Goal: Find specific page/section: Find specific page/section

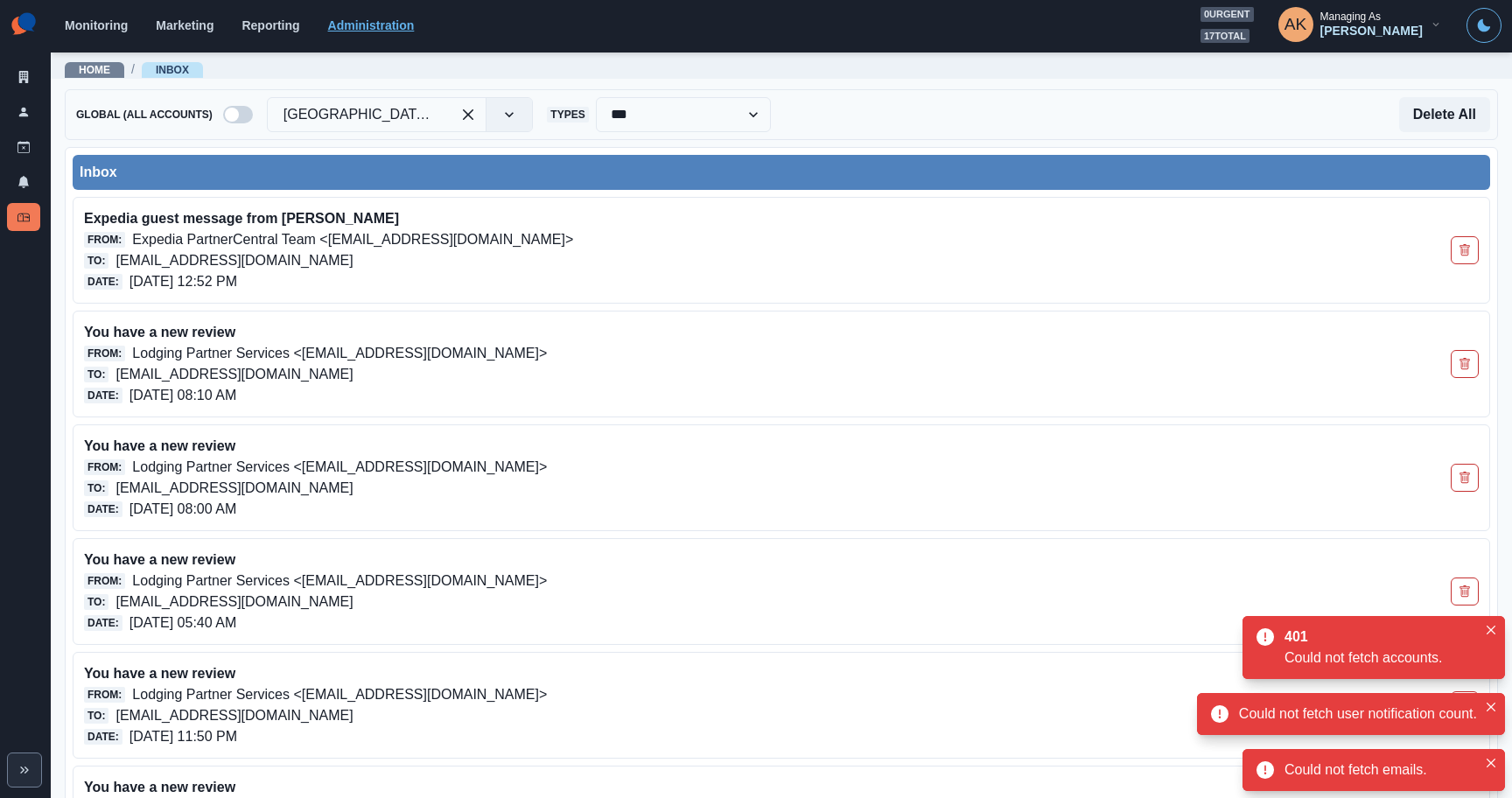
click at [392, 30] on link "Administration" at bounding box center [371, 25] width 86 height 14
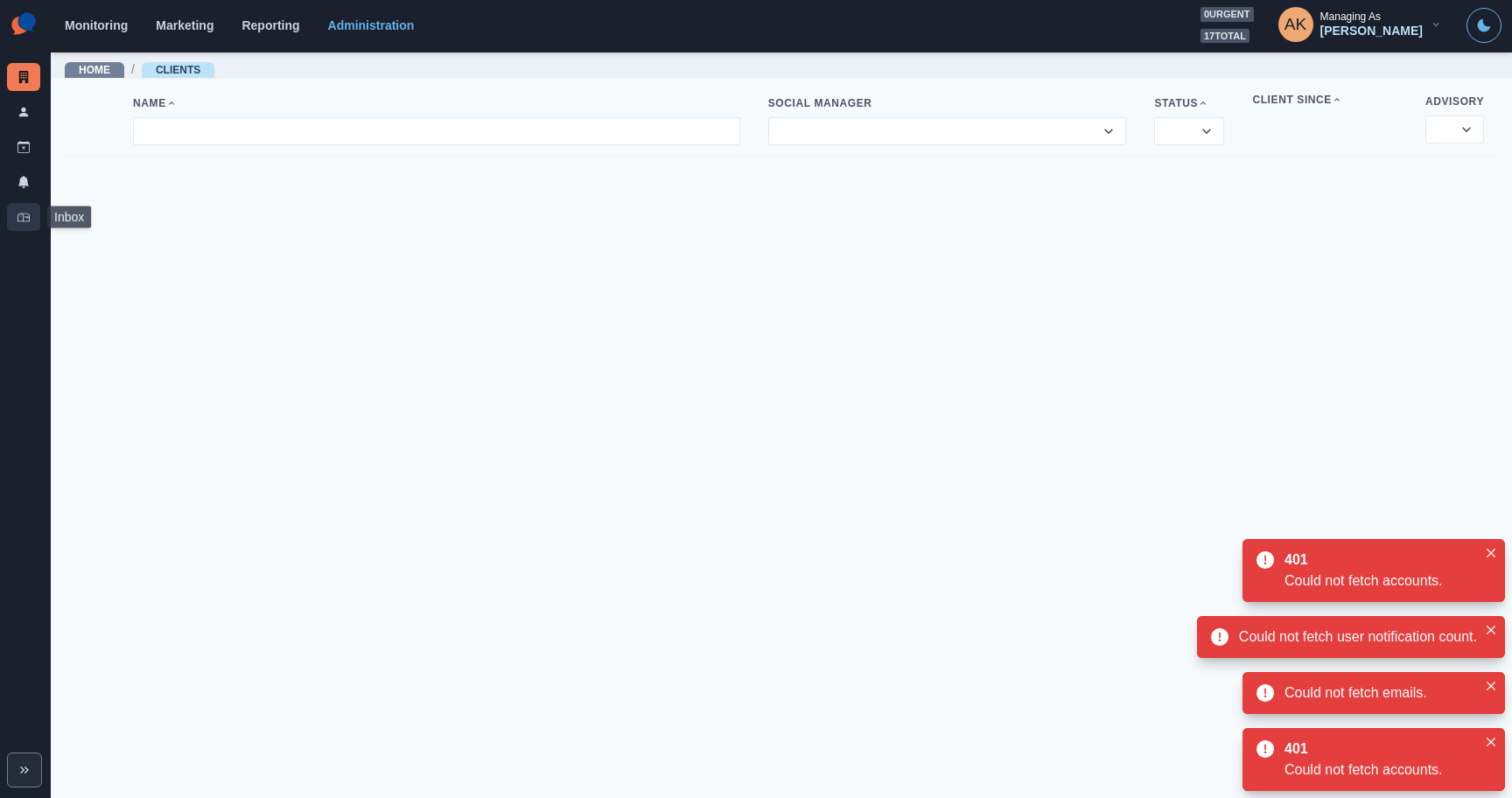
click at [29, 211] on icon at bounding box center [23, 217] width 12 height 12
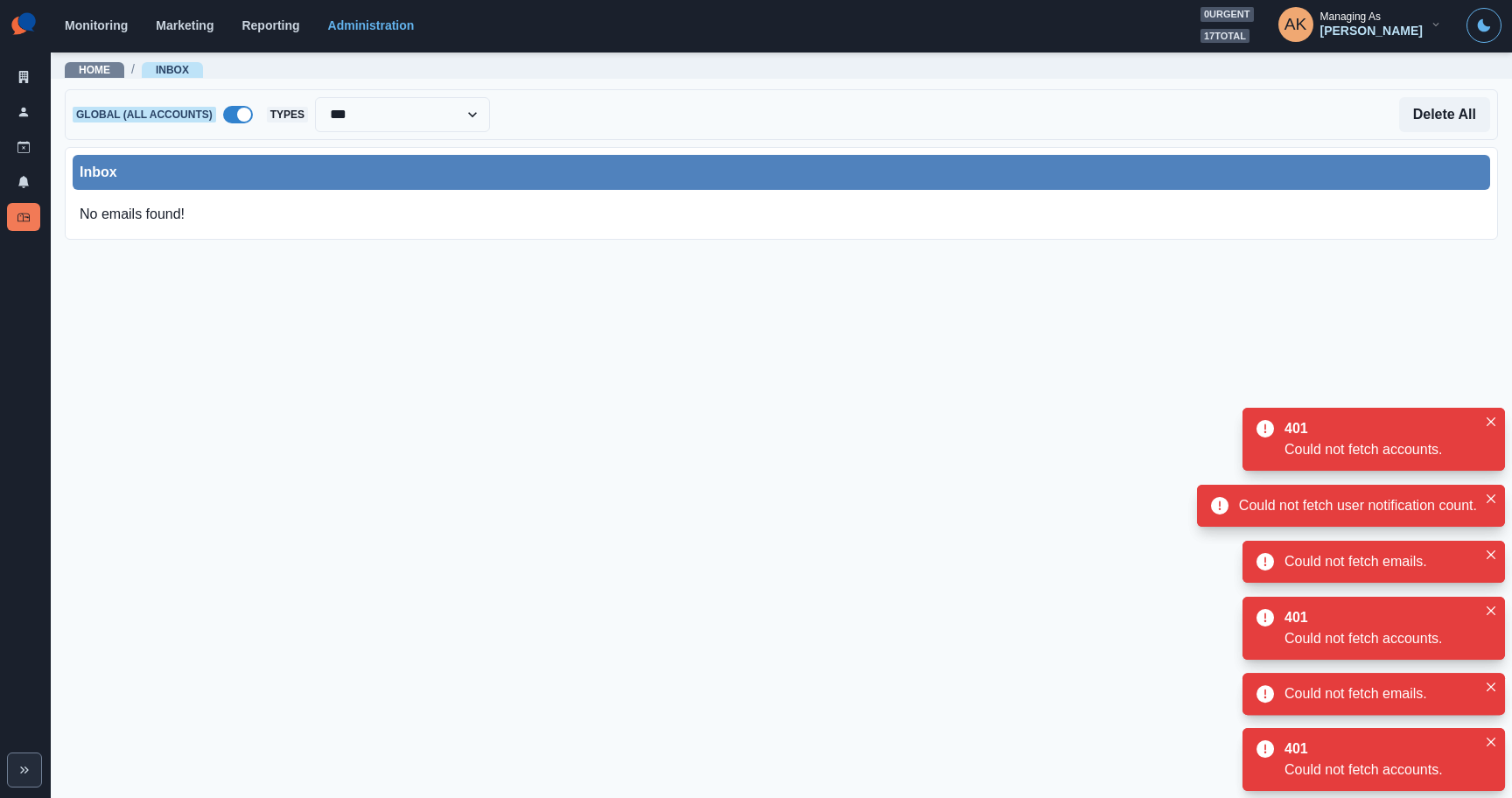
click at [235, 109] on span at bounding box center [238, 114] width 30 height 18
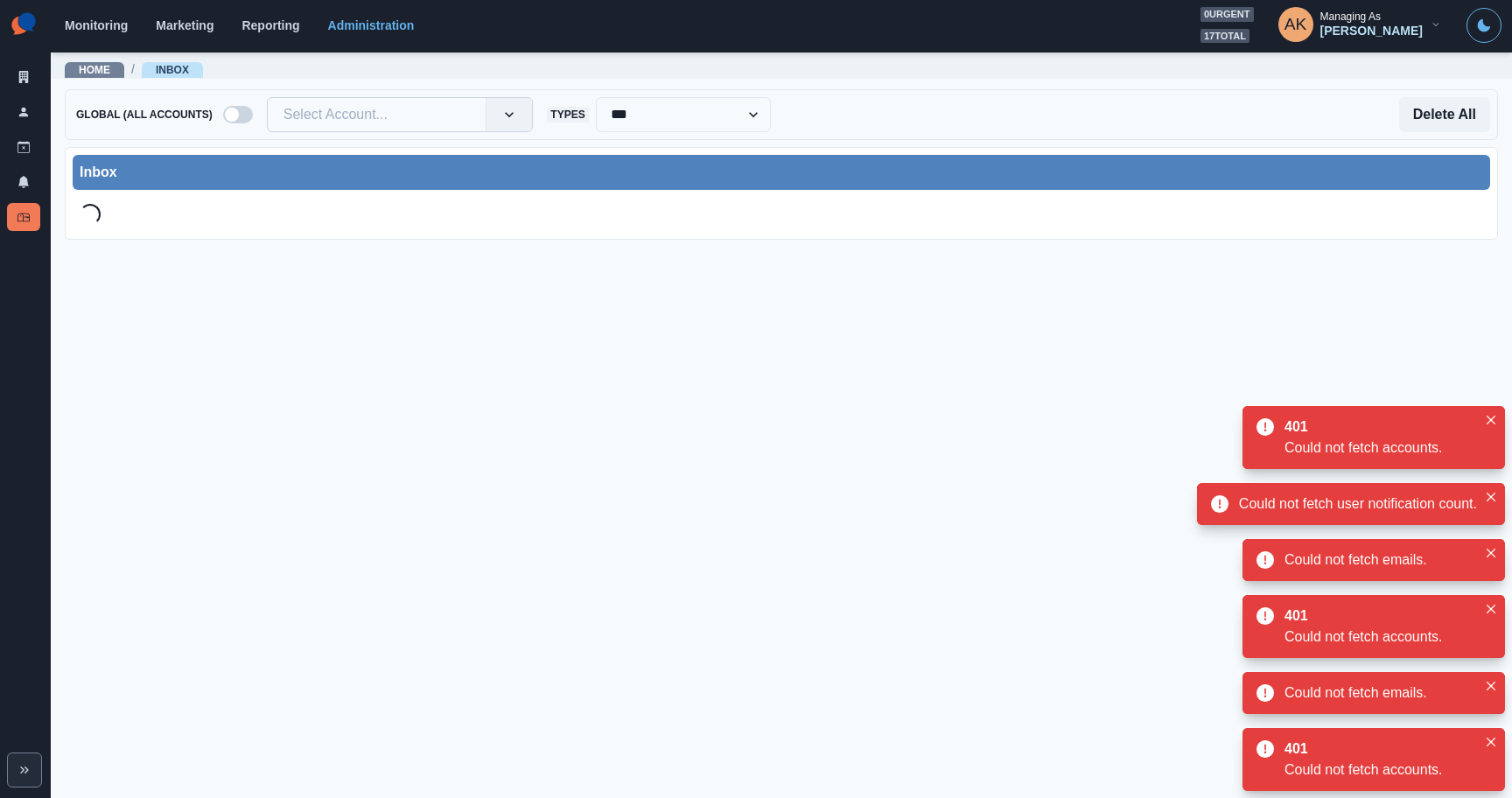
click at [315, 113] on div at bounding box center [377, 114] width 187 height 24
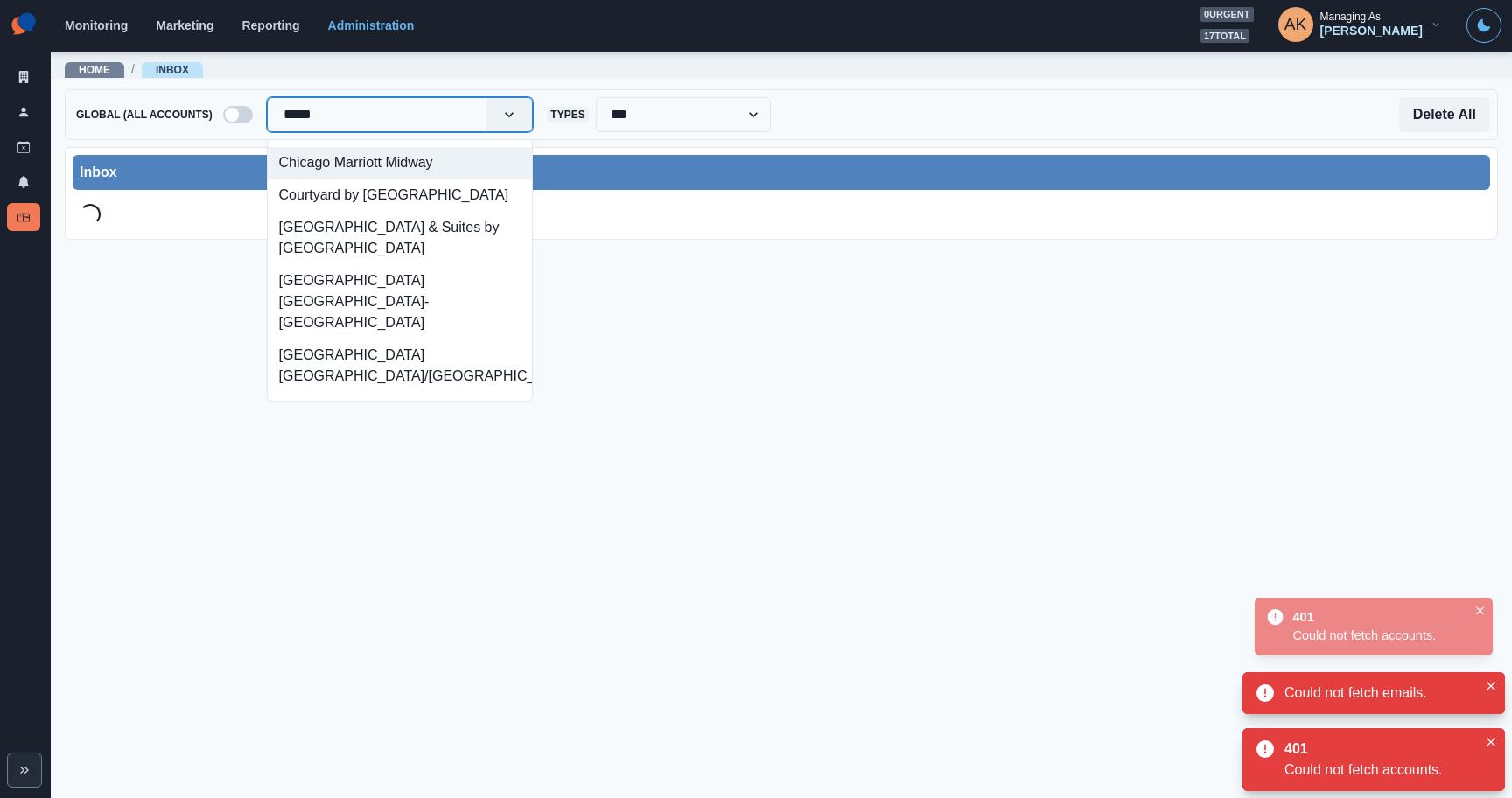
type input "******"
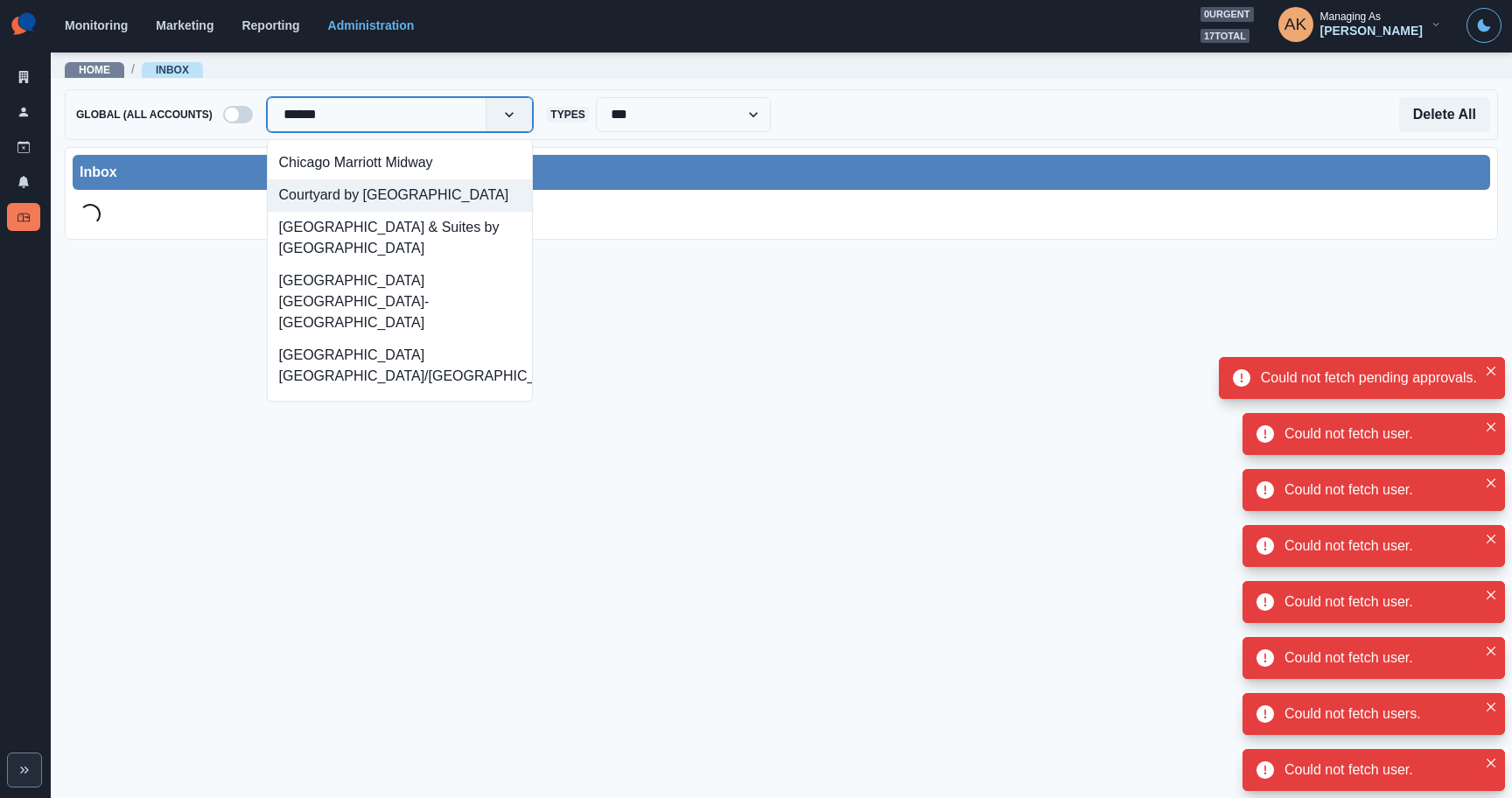
click at [363, 210] on div "Courtyard by [GEOGRAPHIC_DATA]" at bounding box center [400, 195] width 265 height 33
